Goal: Find specific page/section: Find specific page/section

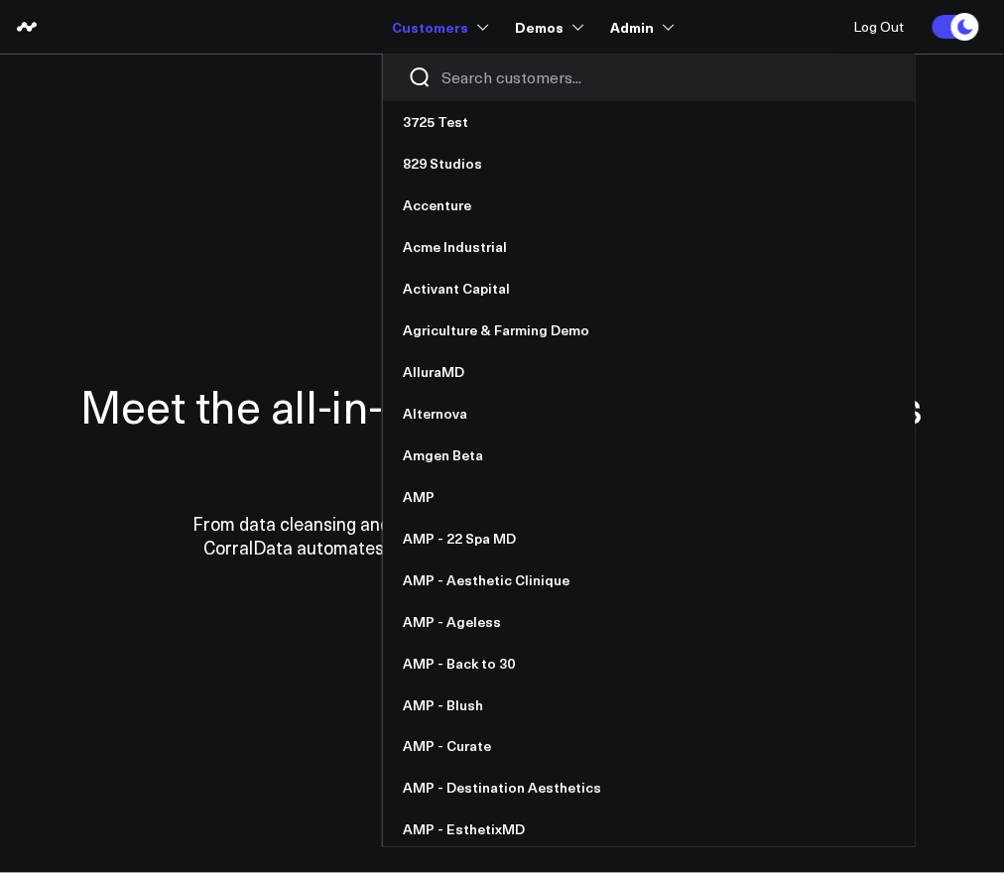
click at [502, 83] on input "Search customers input" at bounding box center [665, 77] width 448 height 22
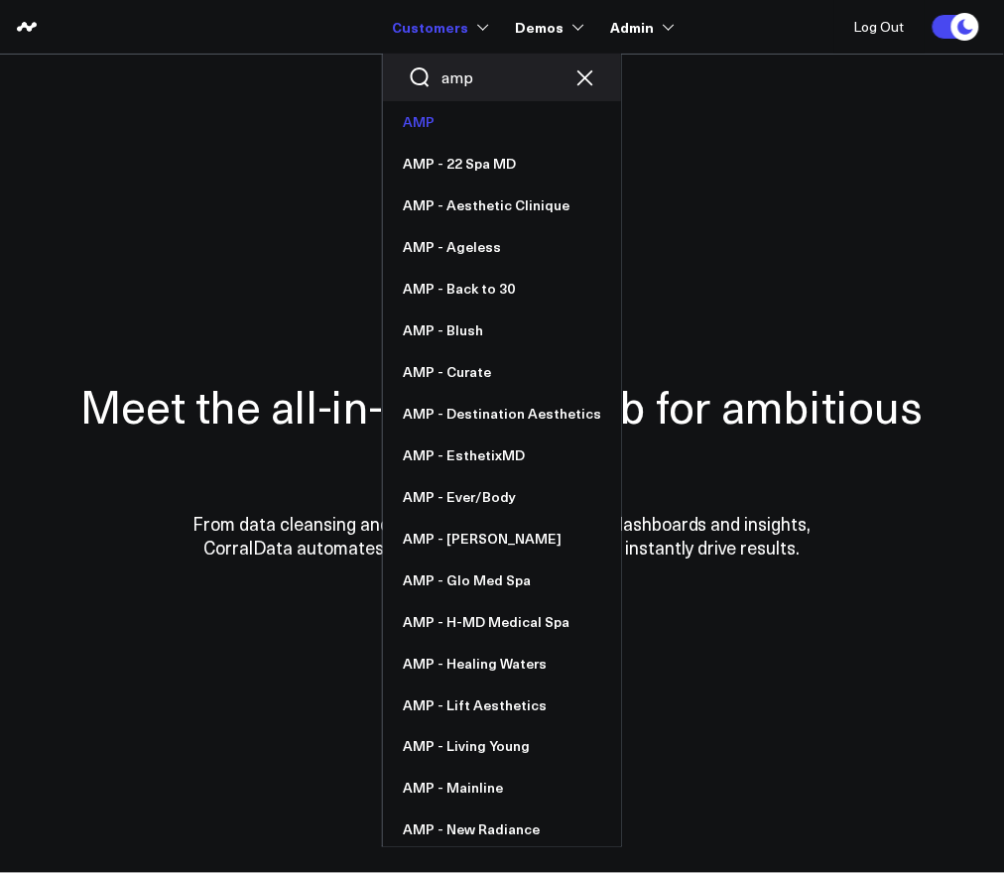
type input "amp"
click at [480, 125] on link "AMP" at bounding box center [502, 122] width 238 height 42
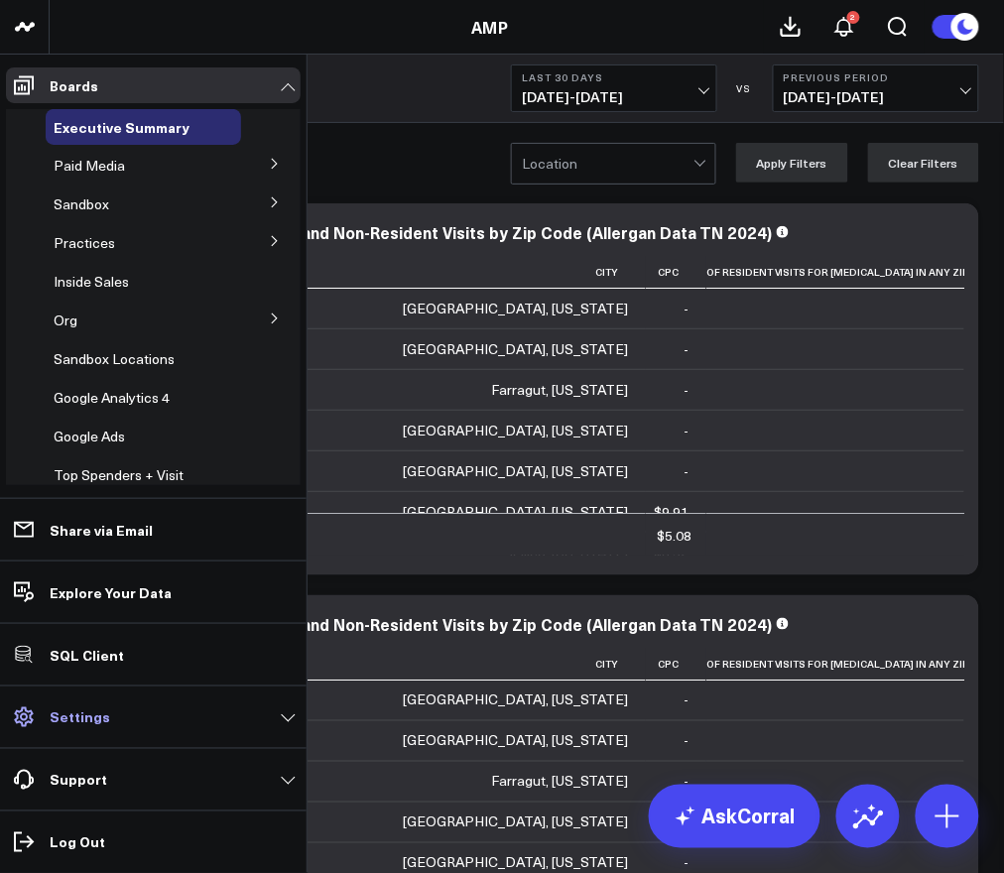
click at [89, 734] on link "Settings" at bounding box center [153, 717] width 295 height 36
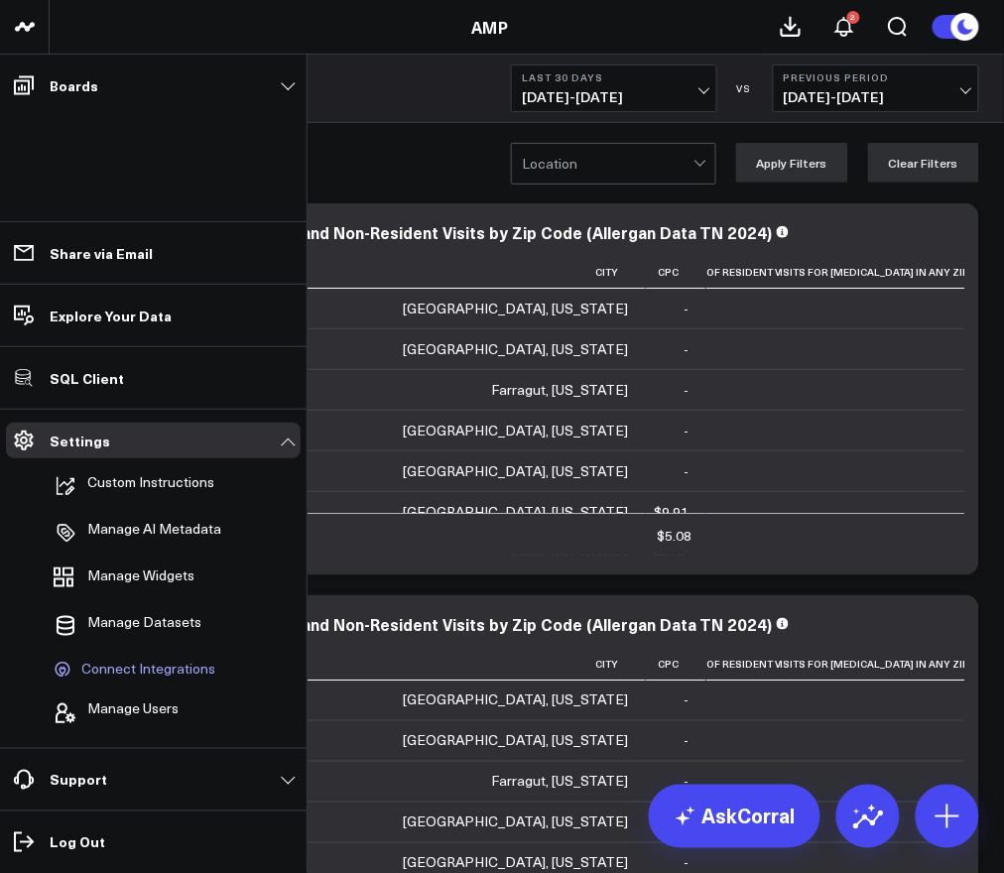
click at [144, 666] on span "Connect Integrations" at bounding box center [148, 670] width 134 height 18
